Goal: Use online tool/utility: Utilize a website feature to perform a specific function

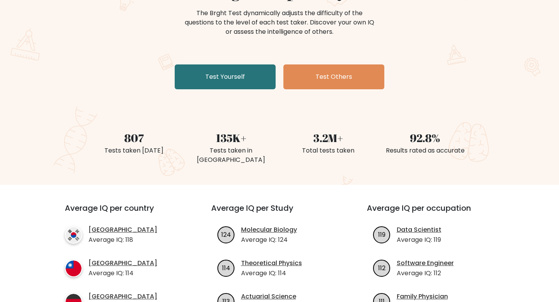
scroll to position [102, 0]
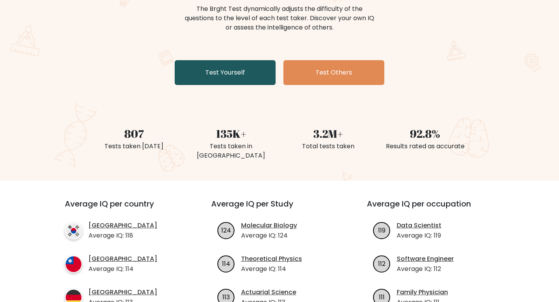
click at [214, 73] on link "Test Yourself" at bounding box center [225, 72] width 101 height 25
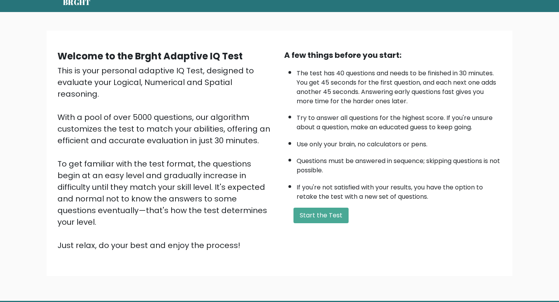
scroll to position [33, 0]
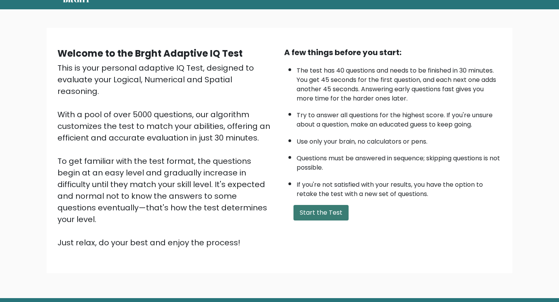
click at [307, 208] on button "Start the Test" at bounding box center [320, 213] width 55 height 16
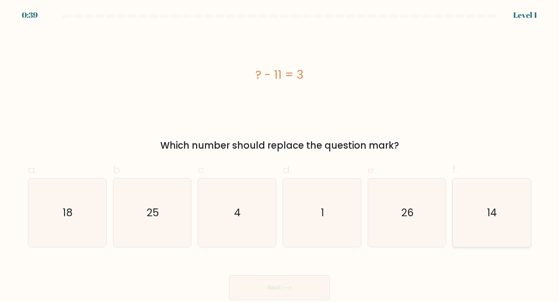
click at [482, 212] on icon "14" at bounding box center [491, 213] width 69 height 69
click at [280, 156] on input "f. 14" at bounding box center [279, 153] width 0 height 5
radio input "true"
click at [296, 291] on button "Next" at bounding box center [279, 287] width 101 height 25
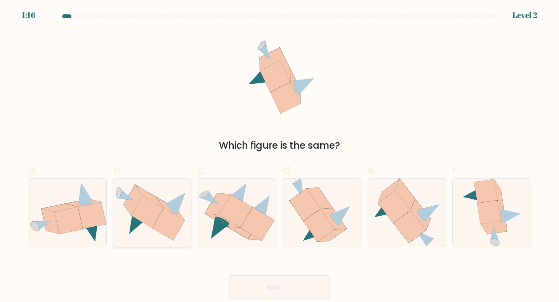
click at [156, 202] on icon at bounding box center [149, 196] width 28 height 23
click at [279, 156] on input "b." at bounding box center [279, 153] width 0 height 5
radio input "true"
click at [272, 280] on button "Next" at bounding box center [279, 287] width 101 height 25
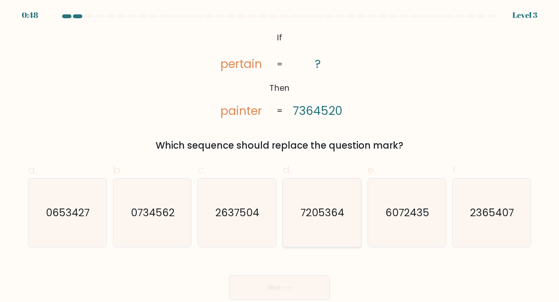
click at [316, 210] on text "7205364" at bounding box center [323, 212] width 44 height 14
click at [280, 156] on input "d. 7205364" at bounding box center [279, 153] width 0 height 5
radio input "true"
click at [270, 279] on button "Next" at bounding box center [279, 287] width 101 height 25
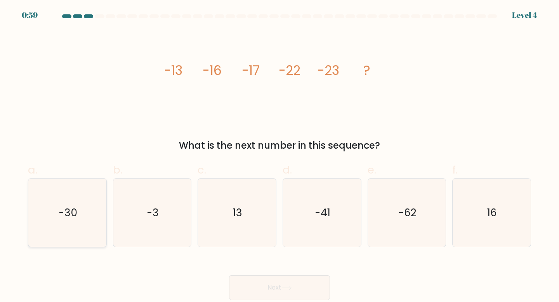
click at [80, 210] on icon "-30" at bounding box center [67, 213] width 69 height 69
click at [279, 156] on input "a. -30" at bounding box center [279, 153] width 0 height 5
radio input "true"
click at [269, 287] on button "Next" at bounding box center [279, 287] width 101 height 25
